Goal: Task Accomplishment & Management: Manage account settings

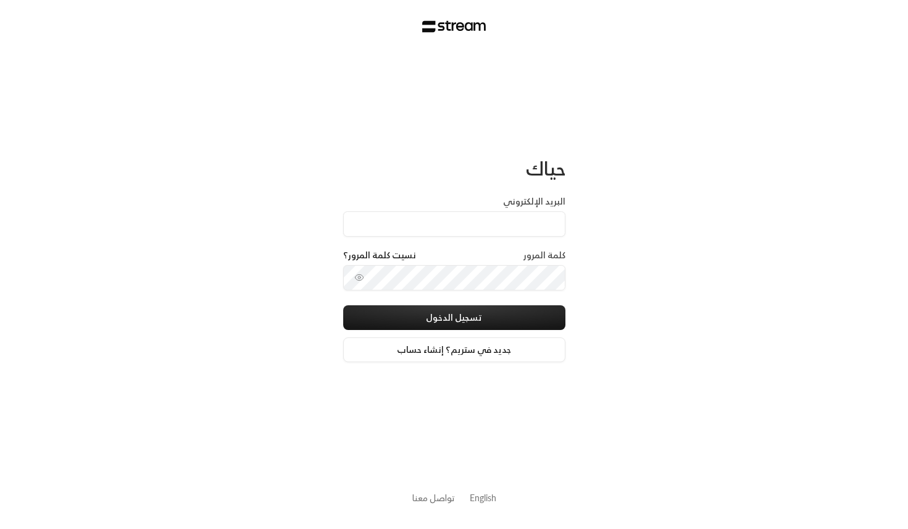
type input "[EMAIL_ADDRESS][DOMAIN_NAME]"
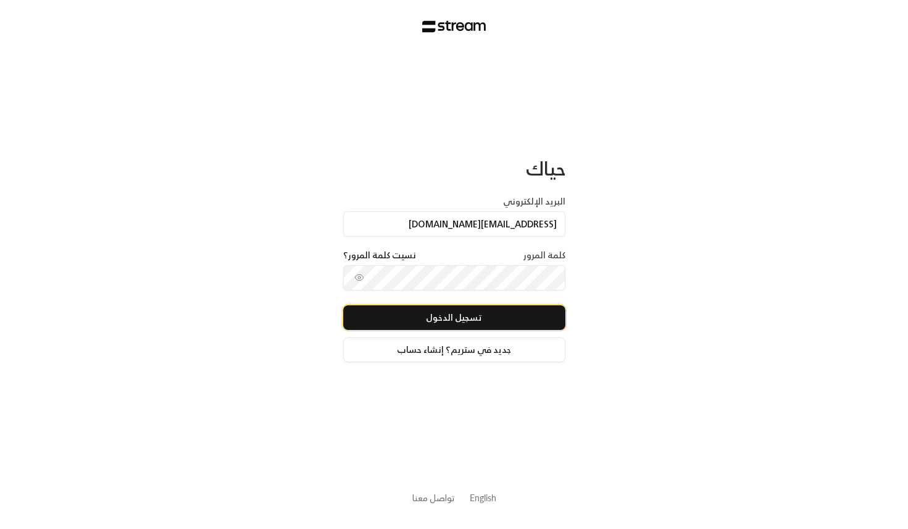
click at [451, 322] on button "تسجيل الدخول" at bounding box center [454, 317] width 222 height 25
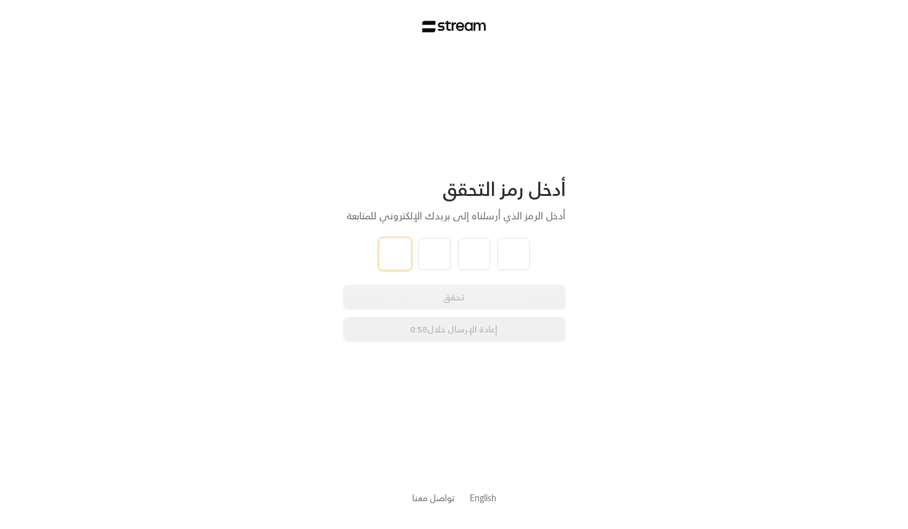
click at [401, 253] on input "tel" at bounding box center [395, 254] width 32 height 32
paste input "2"
type input "2"
type input "5"
type input "0"
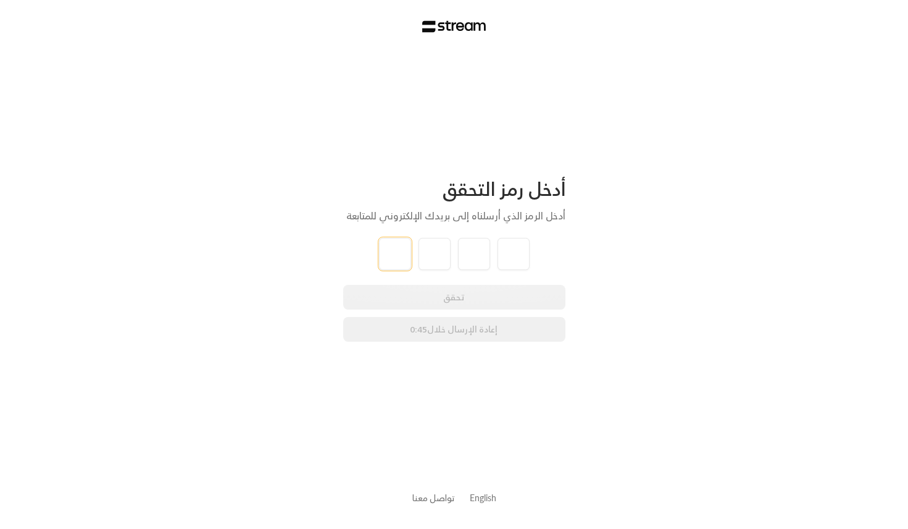
type input "6"
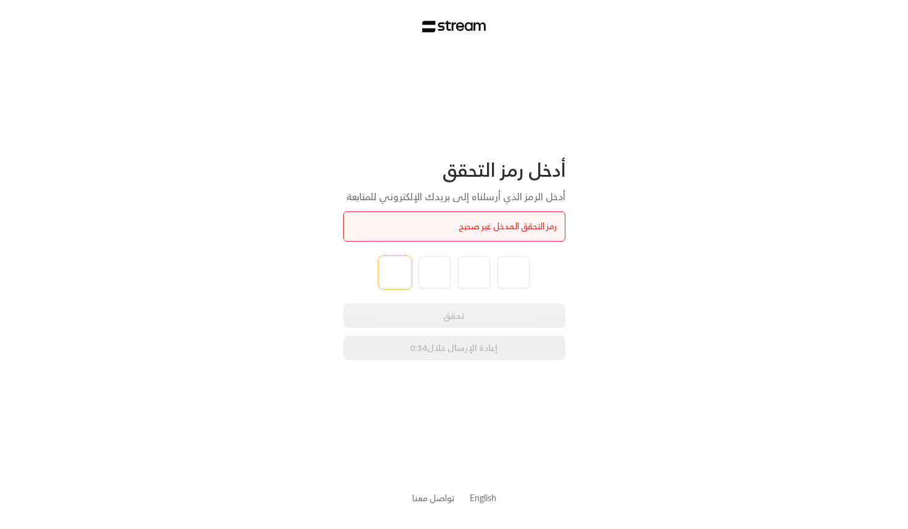
click at [380, 259] on input "tel" at bounding box center [395, 272] width 32 height 32
paste input "8"
type input "8"
type input "3"
type input "4"
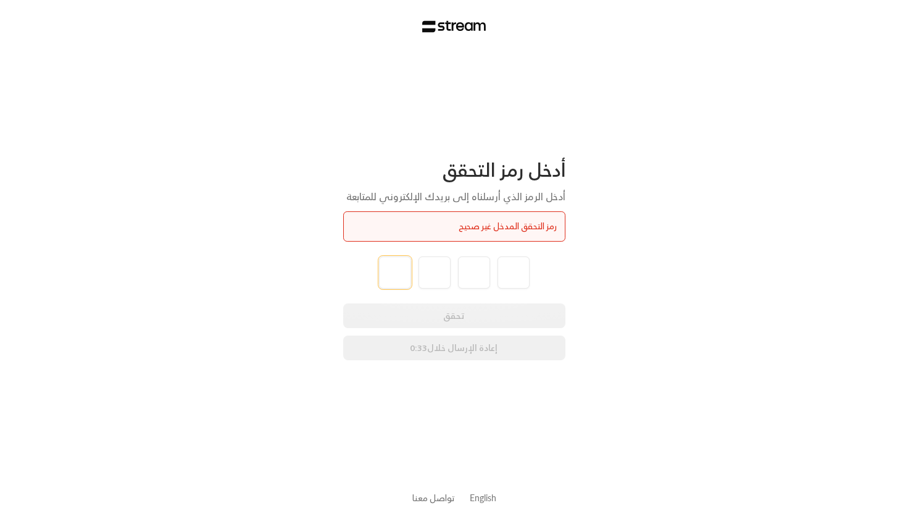
type input "6"
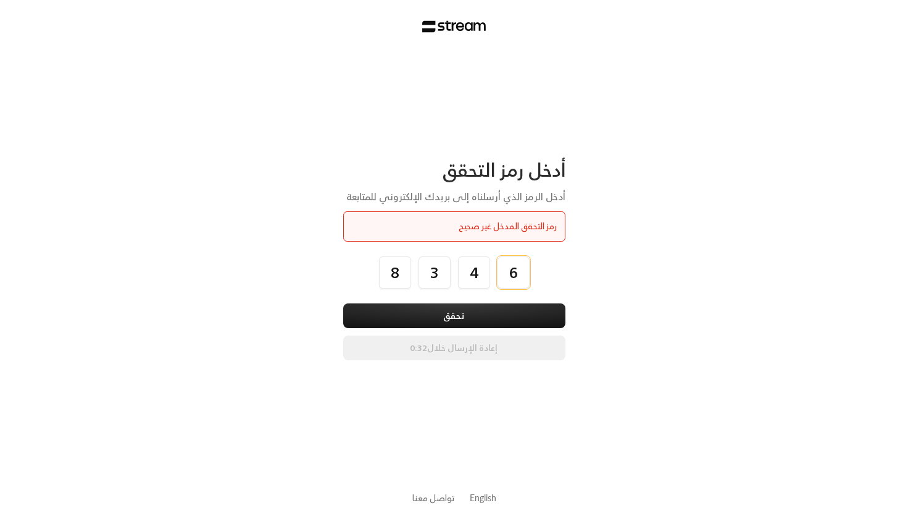
click at [343, 303] on button "تحقق" at bounding box center [454, 315] width 222 height 25
